Goal: Navigation & Orientation: Find specific page/section

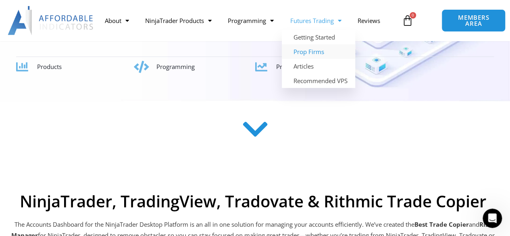
click at [318, 51] on link "Prop Firms" at bounding box center [318, 51] width 73 height 15
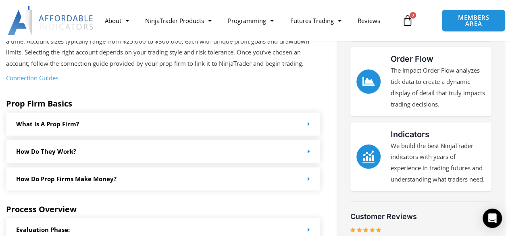
scroll to position [229, 0]
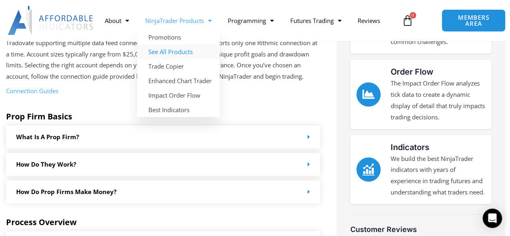
click at [170, 52] on link "See All Products" at bounding box center [178, 51] width 83 height 15
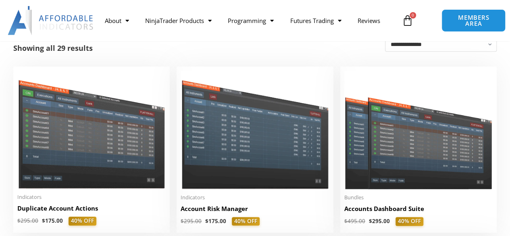
scroll to position [215, 0]
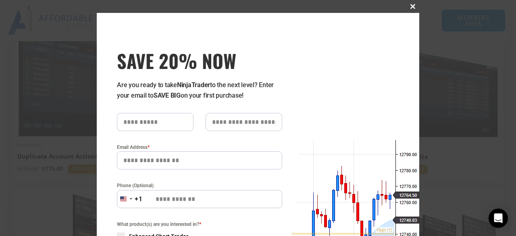
click at [411, 6] on span "SAVE 20% NOW popup" at bounding box center [413, 6] width 13 height 5
